Goal: Navigation & Orientation: Find specific page/section

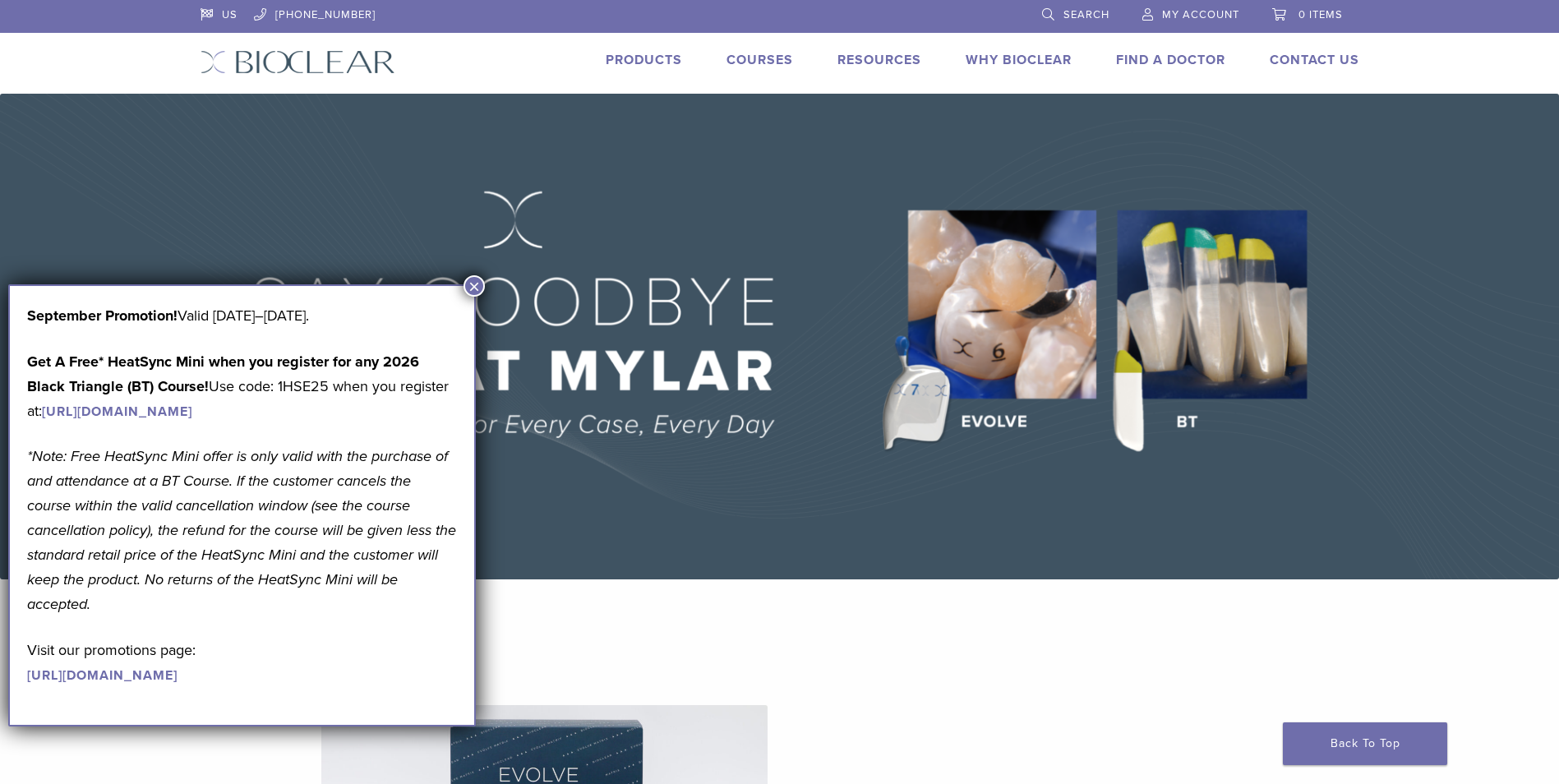
click at [477, 283] on button "×" at bounding box center [474, 285] width 22 height 22
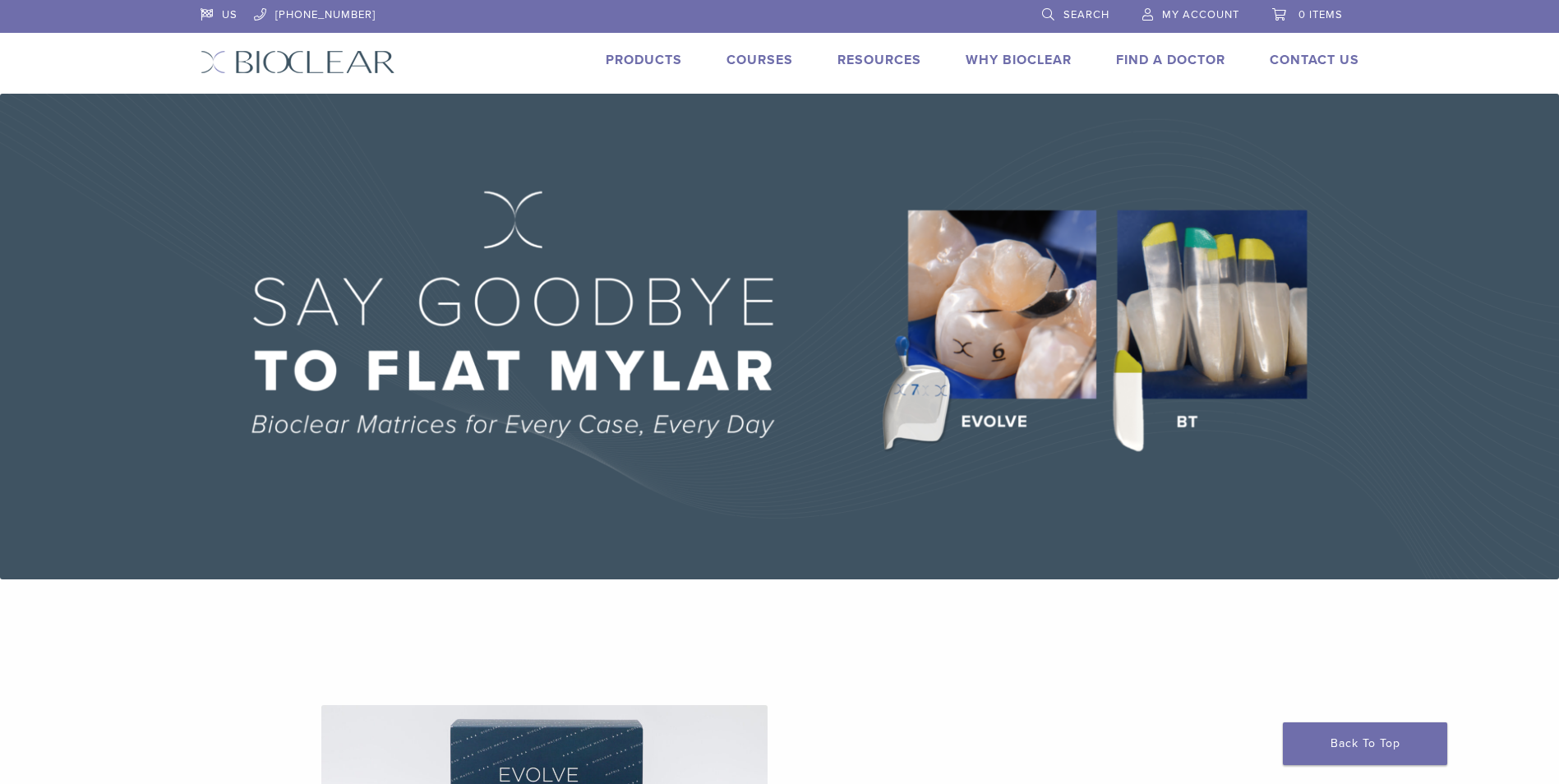
click at [990, 55] on link "Why Bioclear" at bounding box center [1018, 60] width 106 height 17
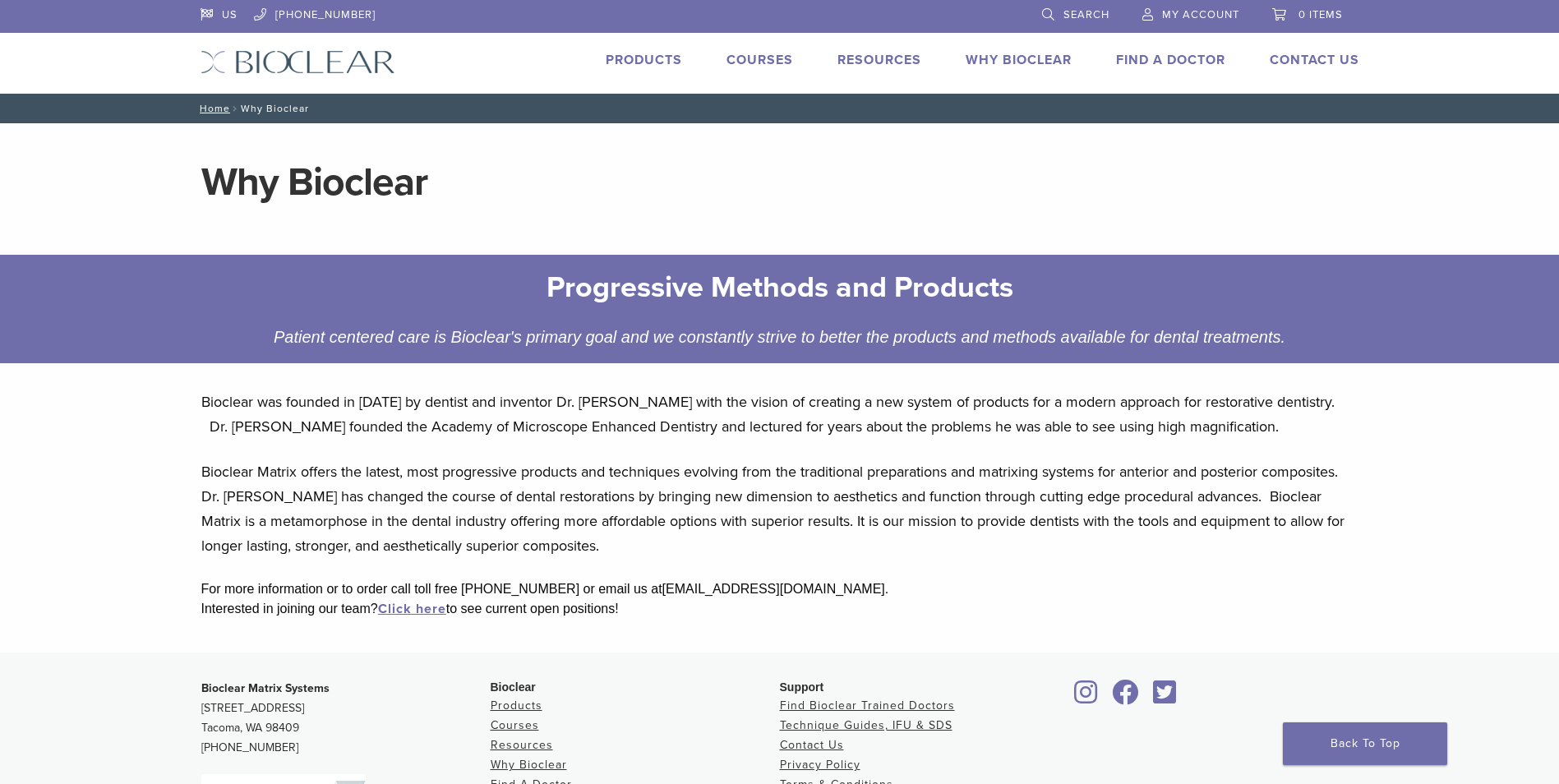
click at [639, 61] on link "Products" at bounding box center [644, 60] width 77 height 17
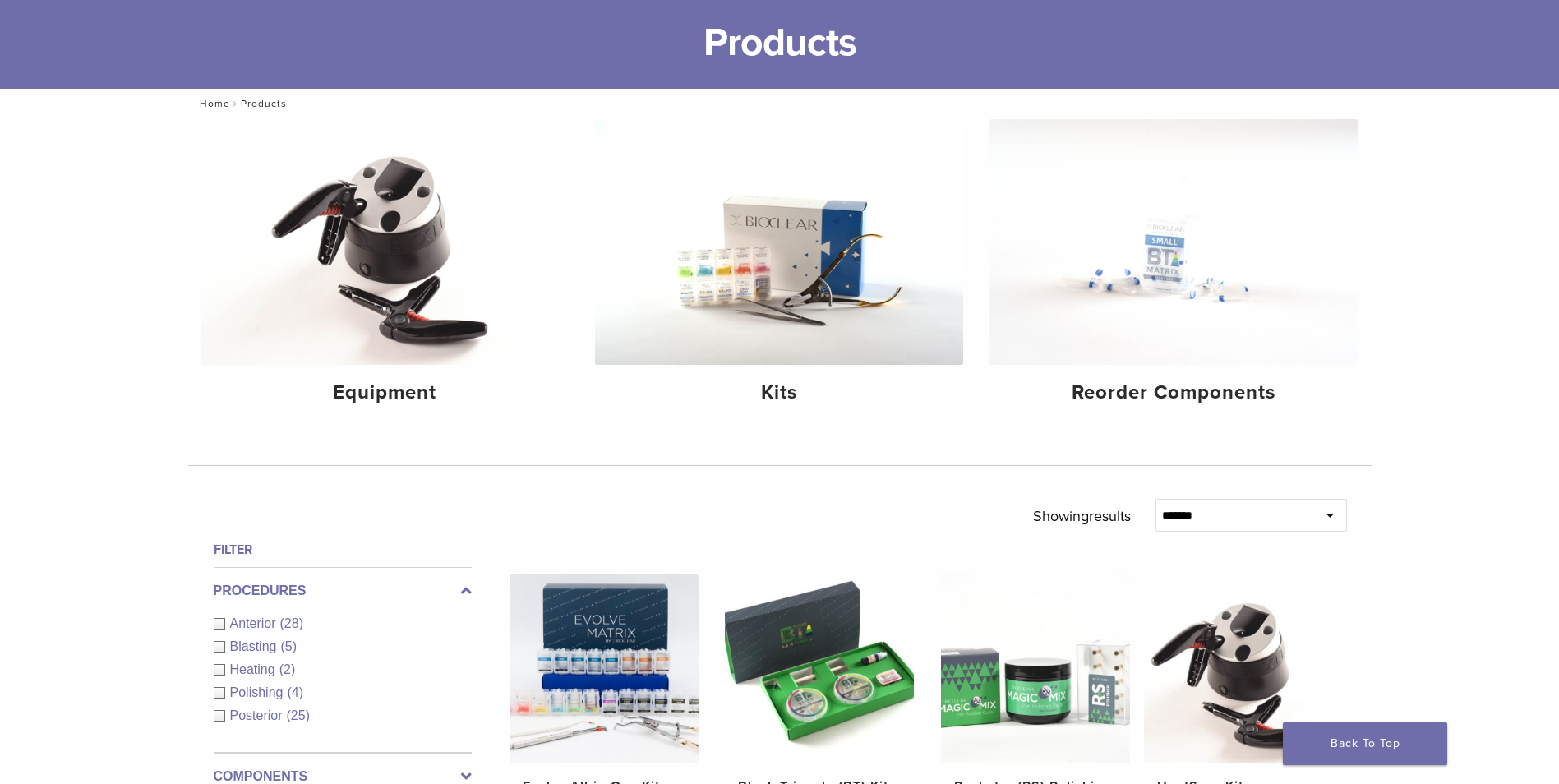
scroll to position [82, 0]
